Goal: Information Seeking & Learning: Learn about a topic

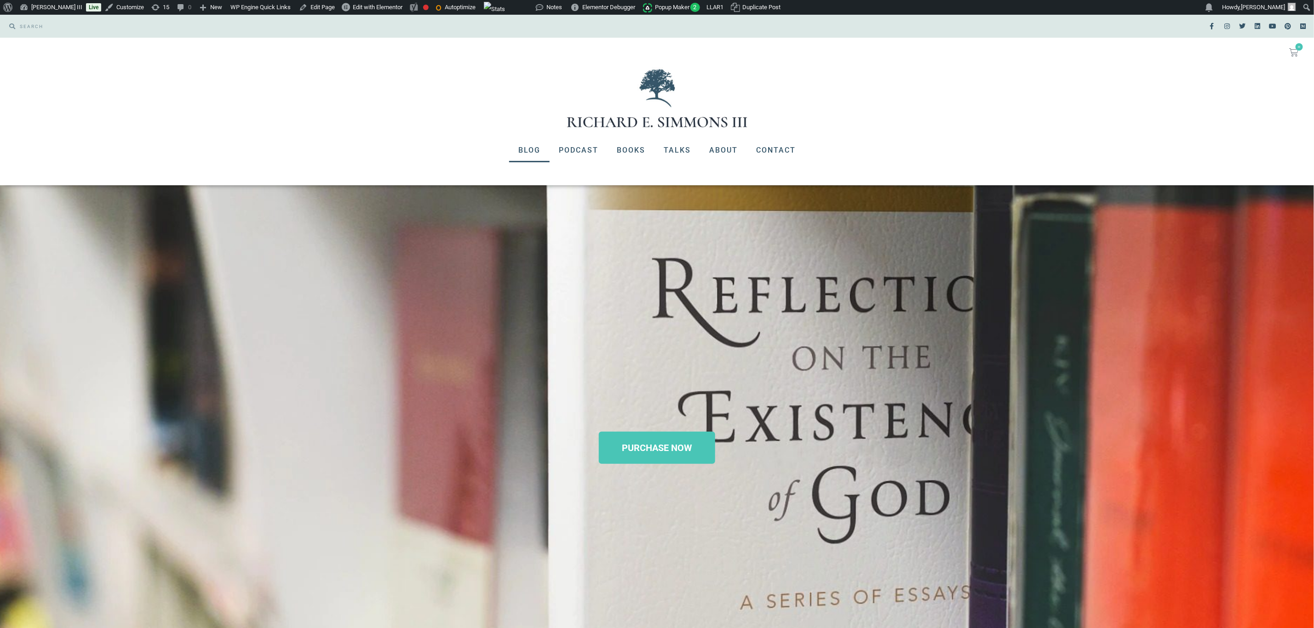
click at [527, 146] on link "Blog" at bounding box center [529, 150] width 40 height 24
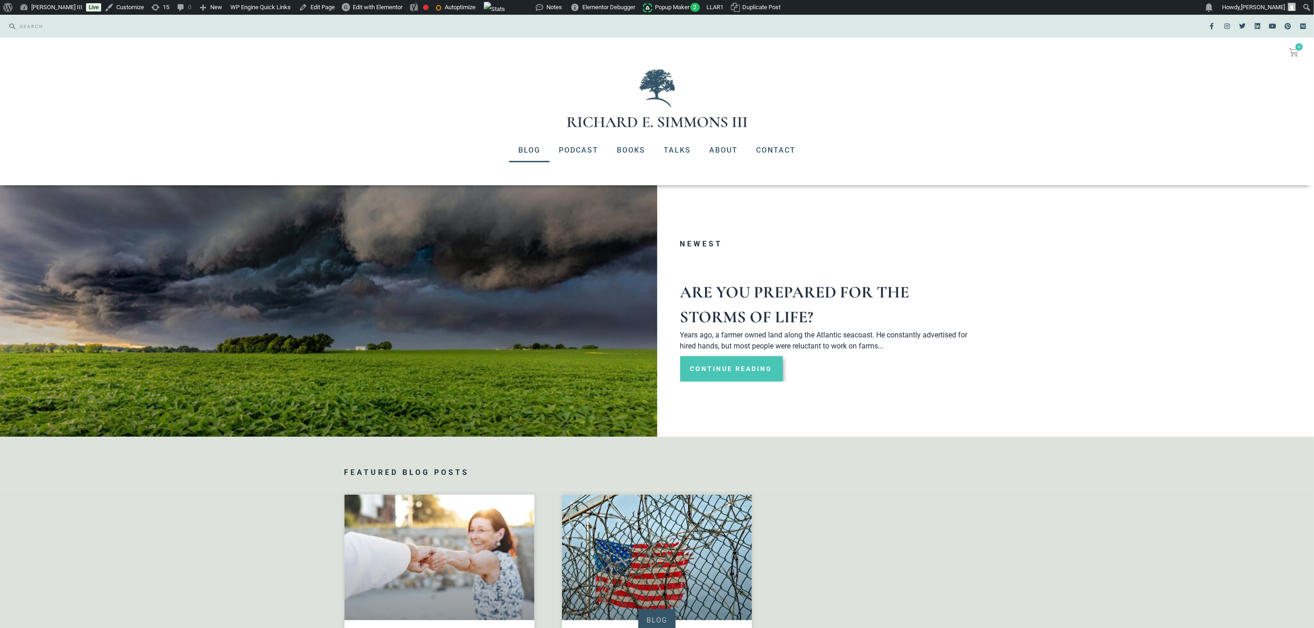
click at [758, 368] on link "Continue Reading" at bounding box center [731, 368] width 103 height 25
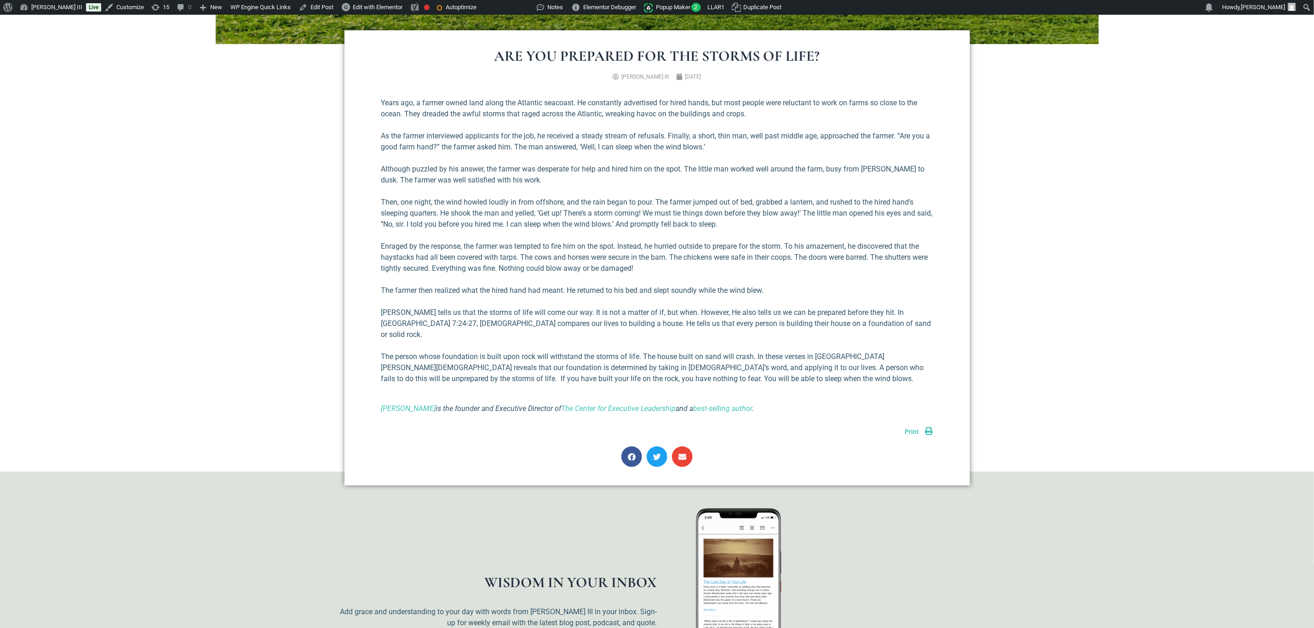
scroll to position [414, 0]
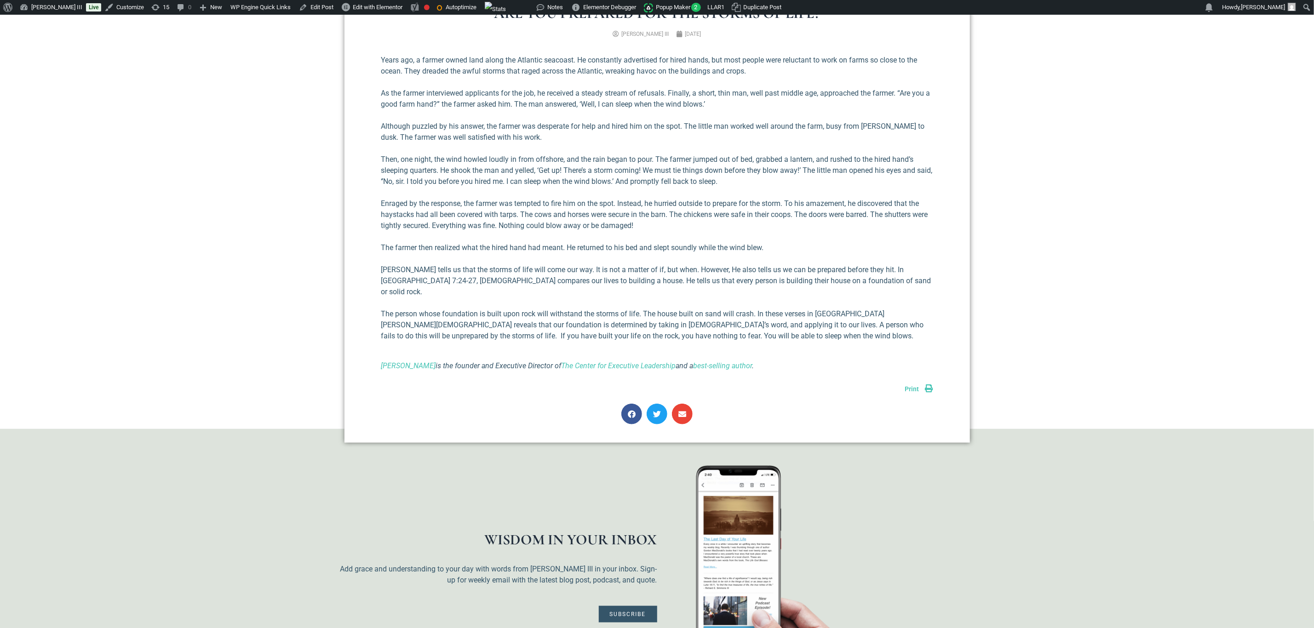
click at [527, 362] on icon "Richard E Simmons III is the founder and Executive Director of The Center for E…" at bounding box center [567, 366] width 373 height 9
copy div "Richard E Simmons III is the founder and Executive Director of The Center for E…"
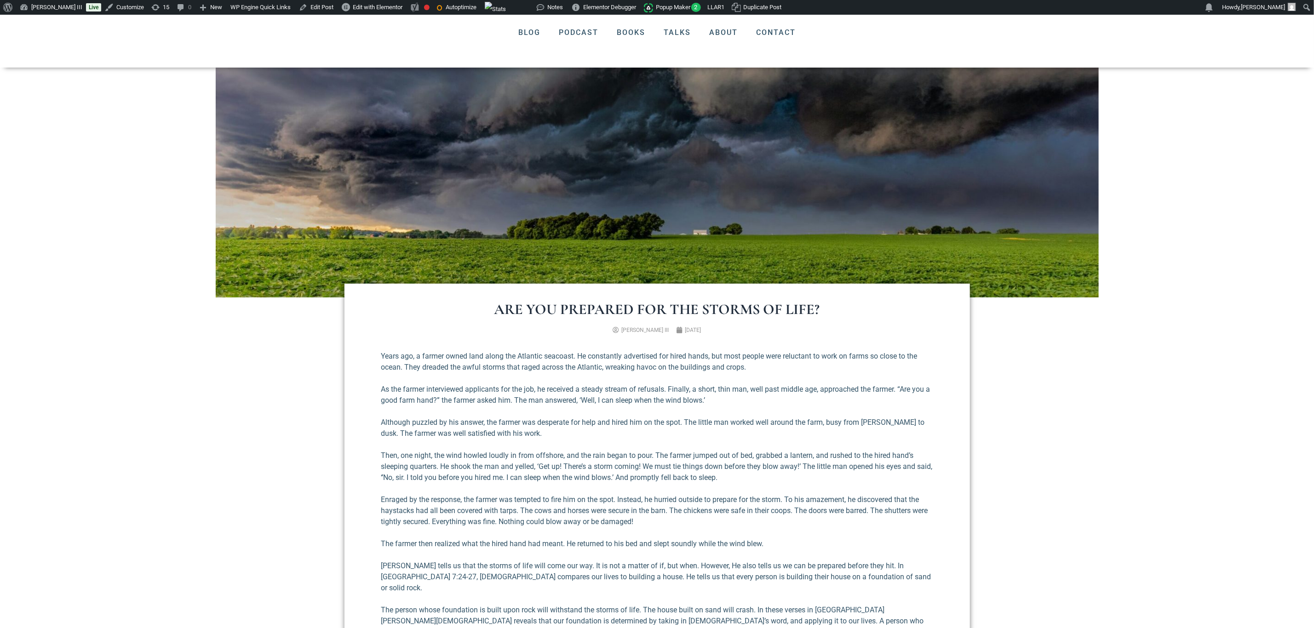
scroll to position [69, 0]
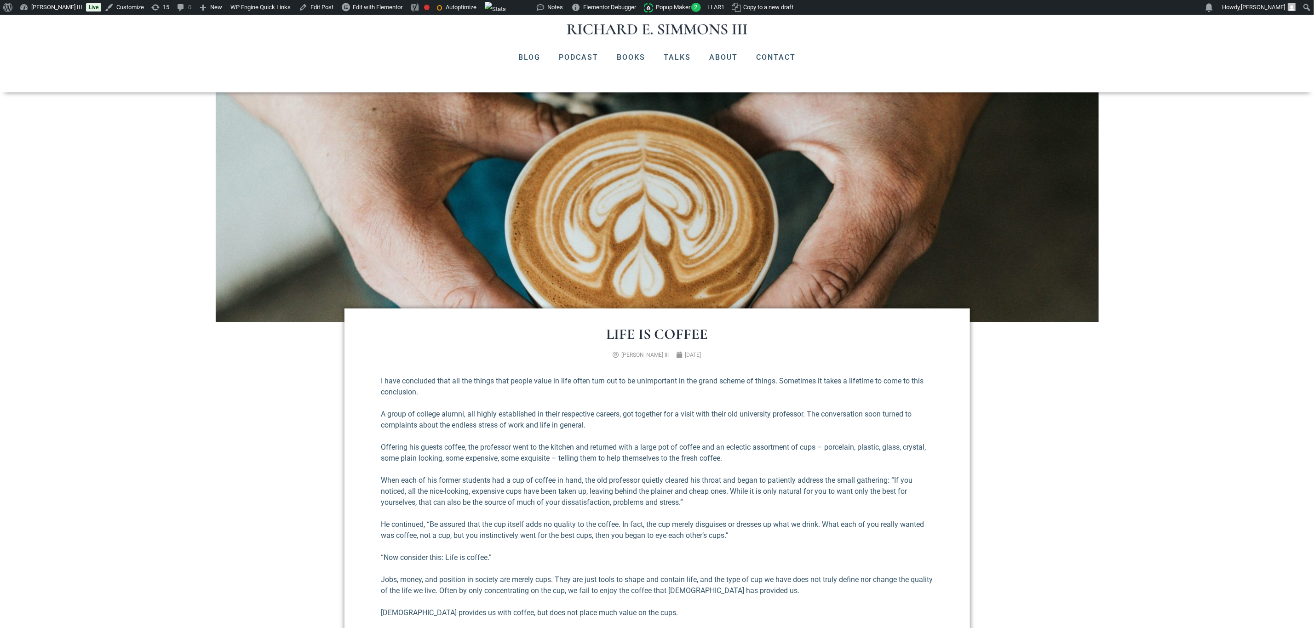
scroll to position [69, 0]
